Goal: Transaction & Acquisition: Download file/media

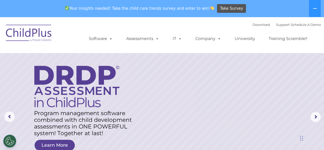
select select "MEDIUM"
click at [313, 8] on icon at bounding box center [315, 8] width 4 height 1
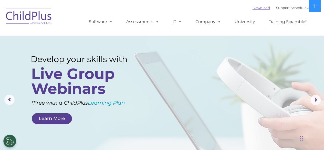
click at [253, 7] on link "Download" at bounding box center [261, 8] width 17 height 4
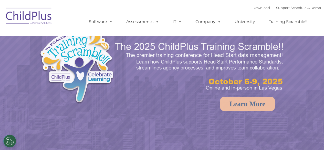
select select "MEDIUM"
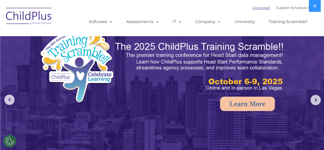
click at [254, 8] on link "Download" at bounding box center [261, 8] width 17 height 4
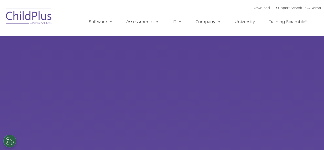
type input ""
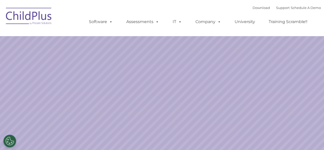
select select "MEDIUM"
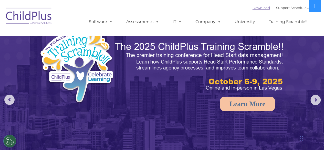
click at [257, 9] on link "Download" at bounding box center [261, 8] width 17 height 4
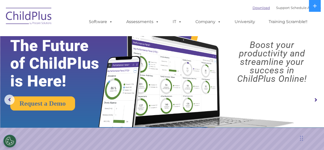
click at [253, 8] on link "Download" at bounding box center [261, 8] width 17 height 4
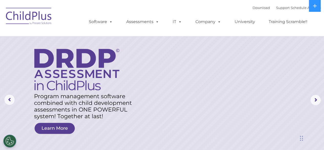
click at [321, 29] on ul "Software ChildPlus: The original and most widely-used Head Start data managemen…" at bounding box center [200, 22] width 242 height 21
